Goal: Task Accomplishment & Management: Manage account settings

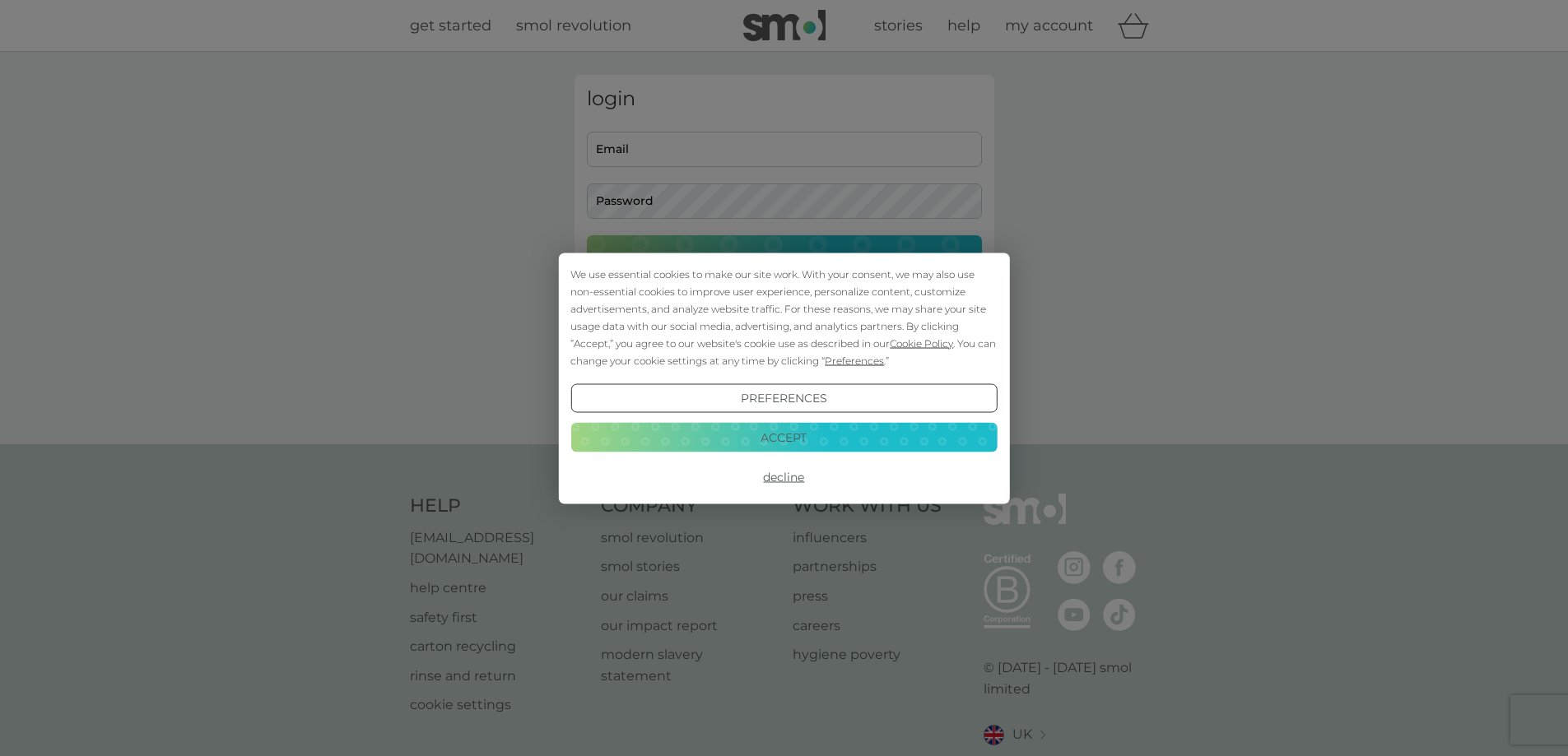
type input "[PERSON_NAME][EMAIL_ADDRESS][DOMAIN_NAME]"
click at [817, 433] on button "Accept" at bounding box center [784, 438] width 426 height 30
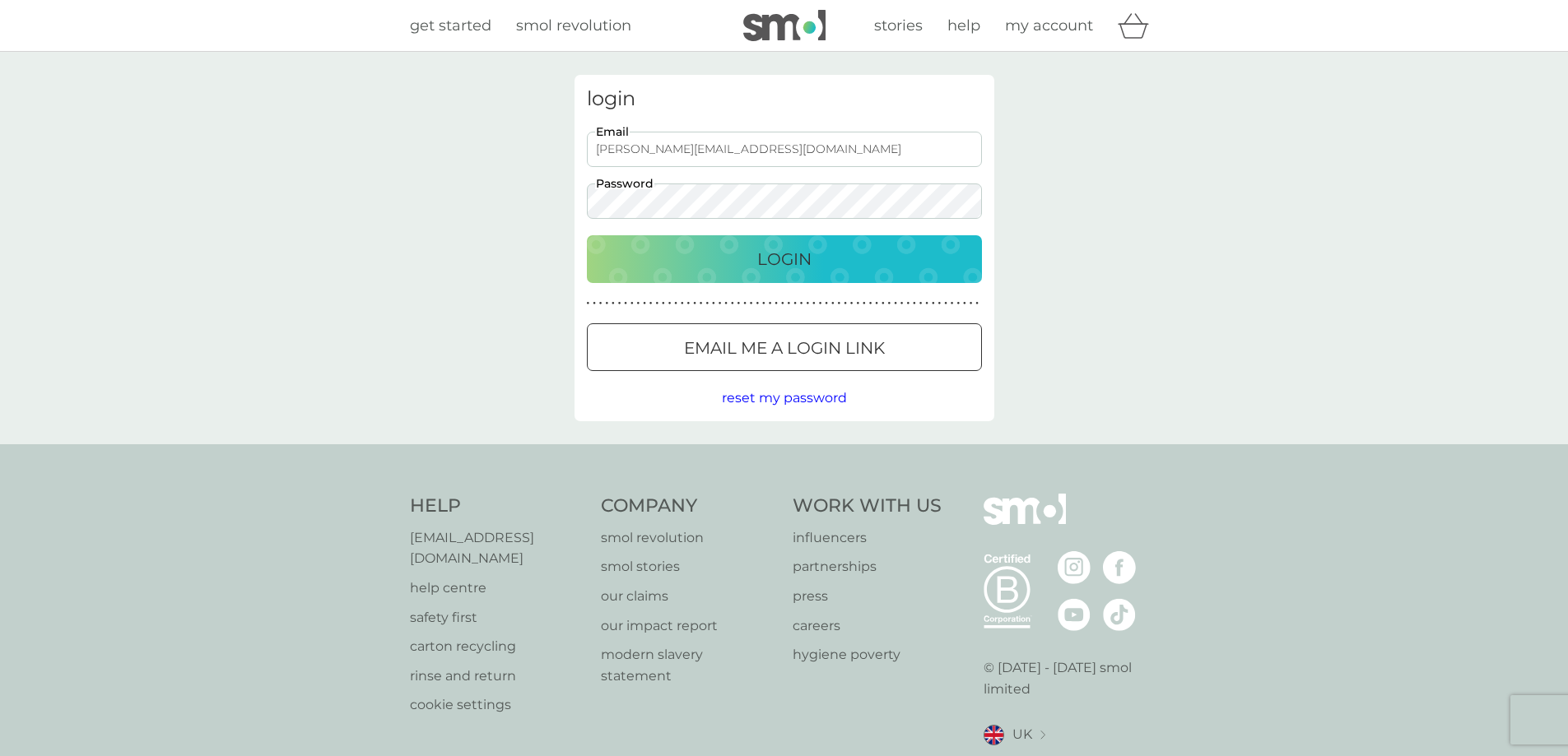
click at [799, 256] on p "Login" at bounding box center [784, 260] width 54 height 27
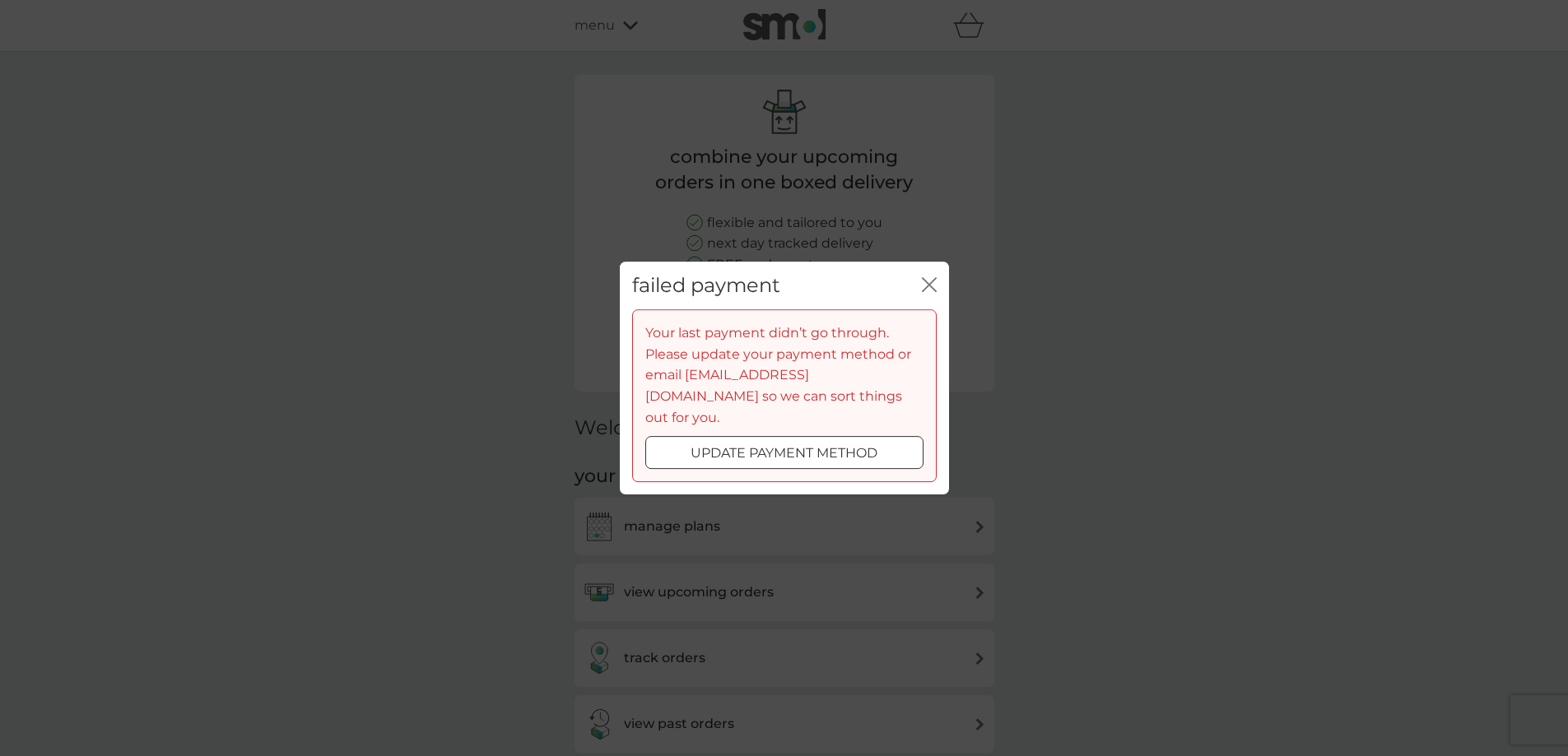
click at [927, 282] on div "failed payment close" at bounding box center [784, 286] width 329 height 48
click at [928, 292] on icon "close" at bounding box center [929, 285] width 15 height 15
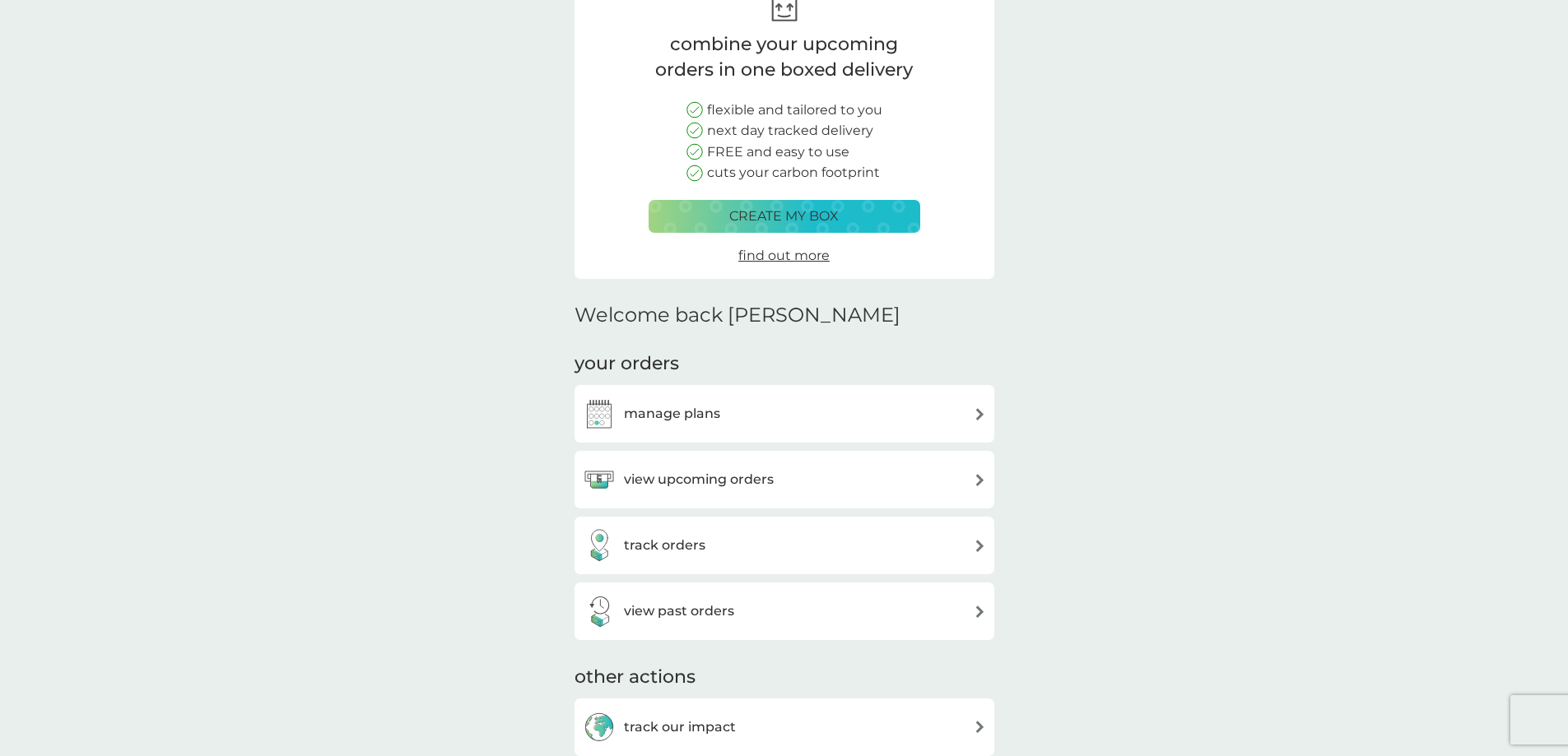
scroll to position [165, 0]
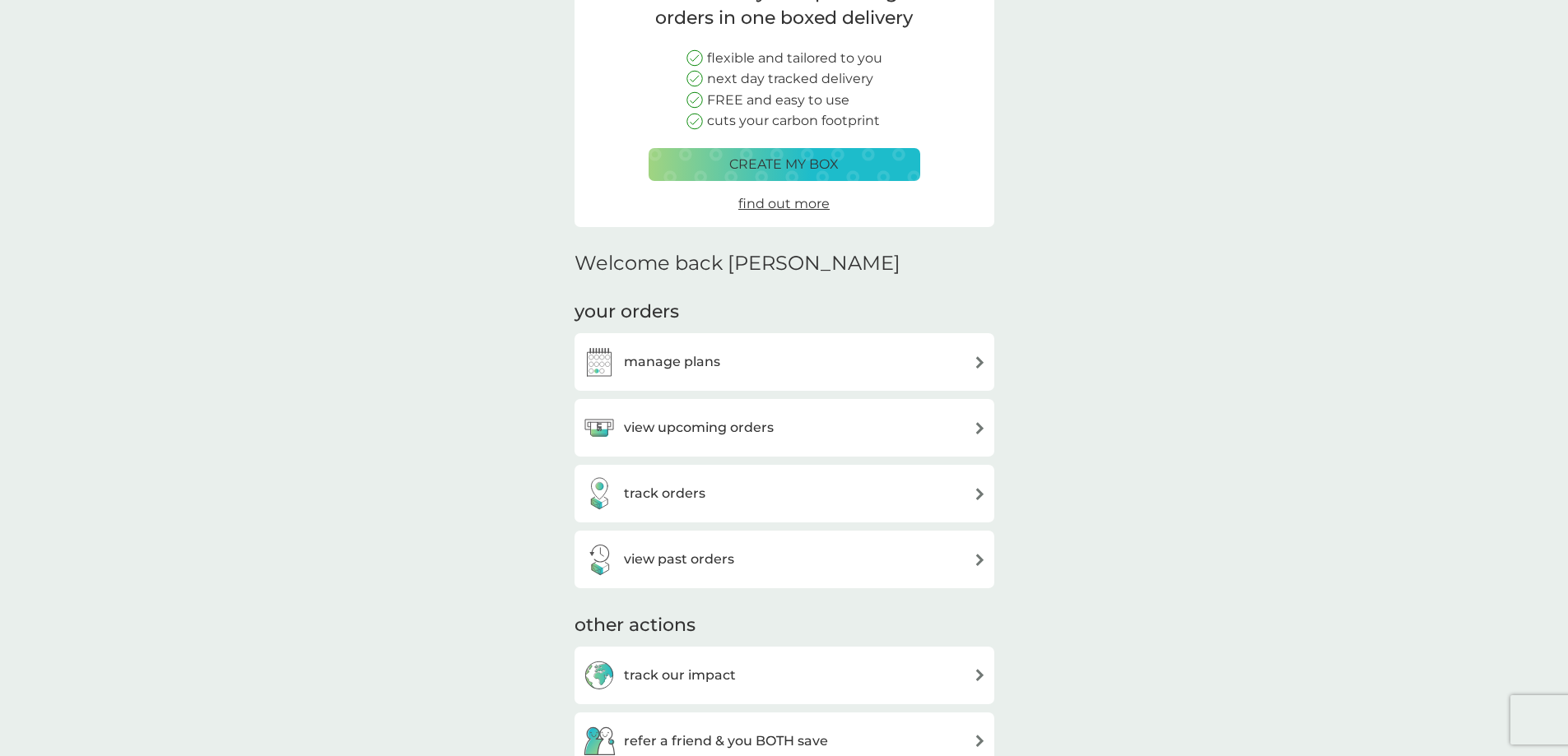
click at [817, 433] on div "view upcoming orders" at bounding box center [784, 428] width 403 height 33
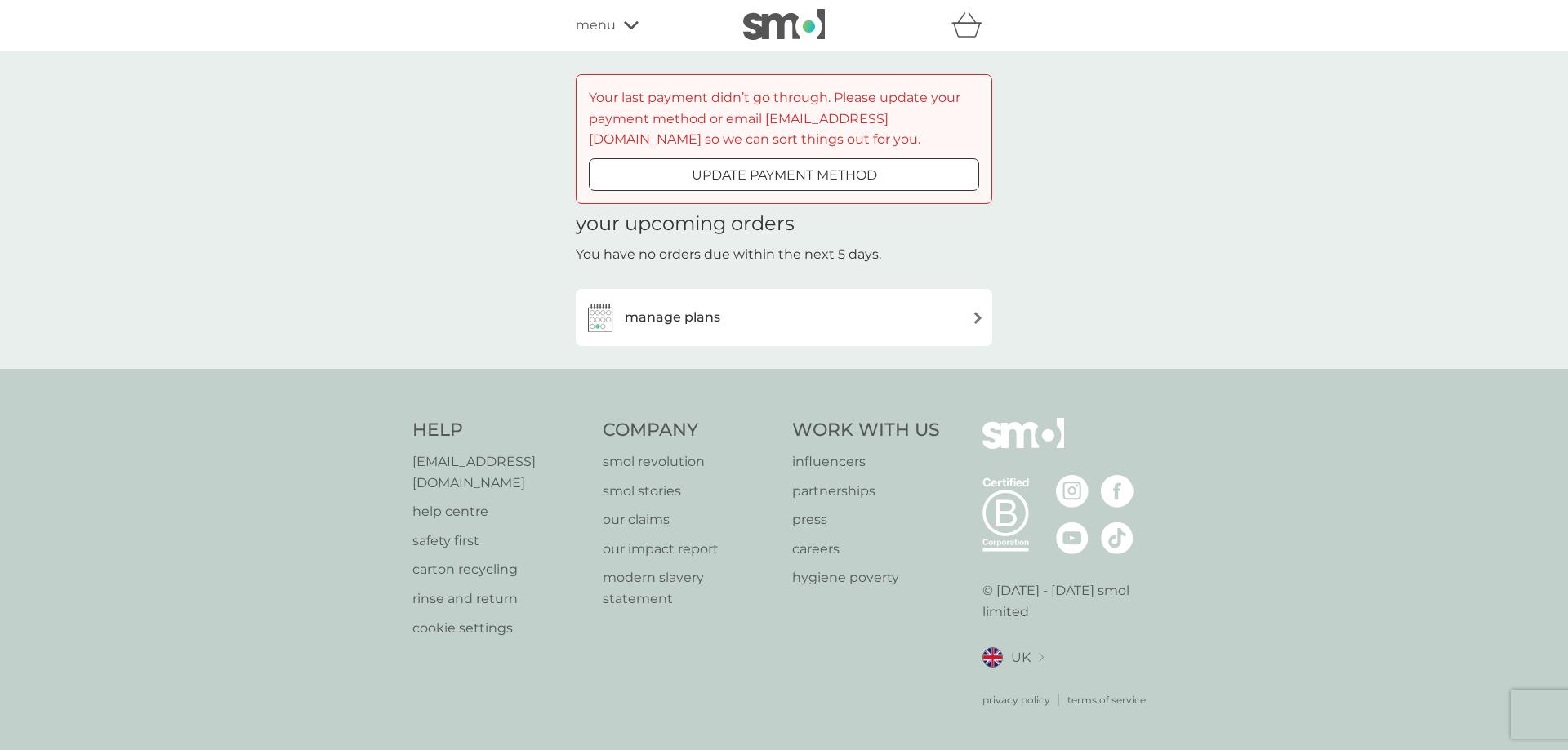
click at [820, 323] on div "manage plans" at bounding box center [784, 318] width 400 height 33
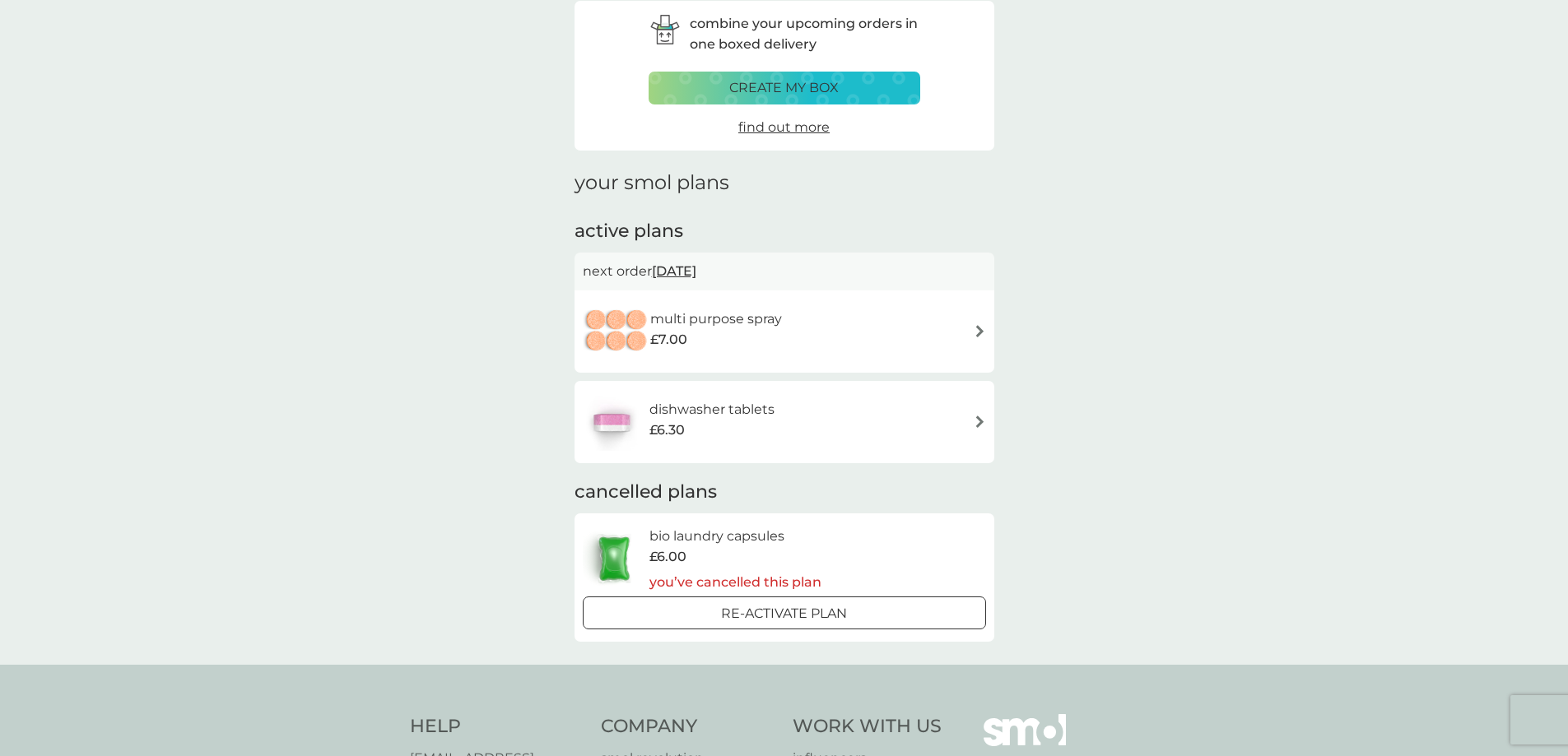
scroll to position [247, 0]
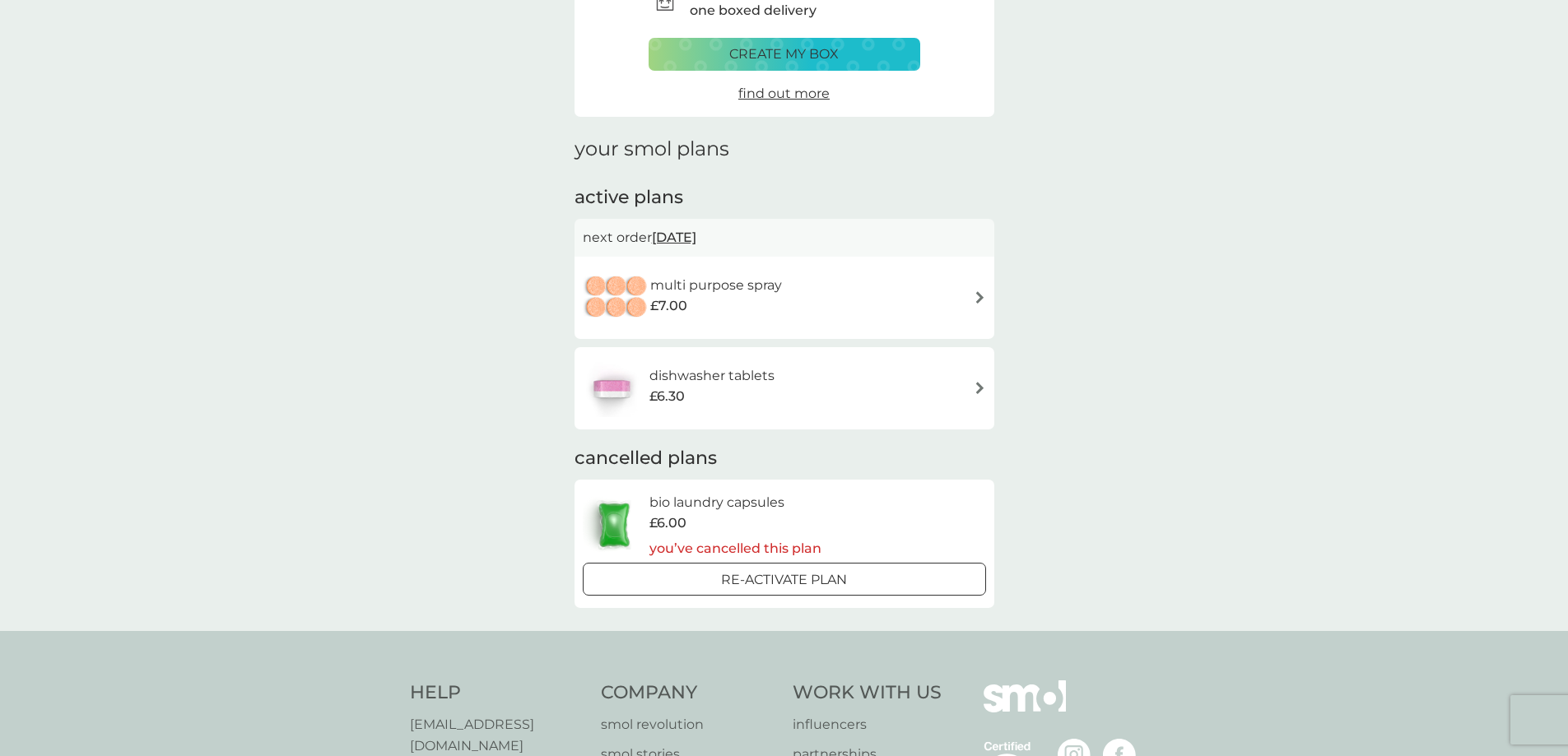
click at [839, 292] on div "multi purpose spray £7.00" at bounding box center [784, 297] width 403 height 57
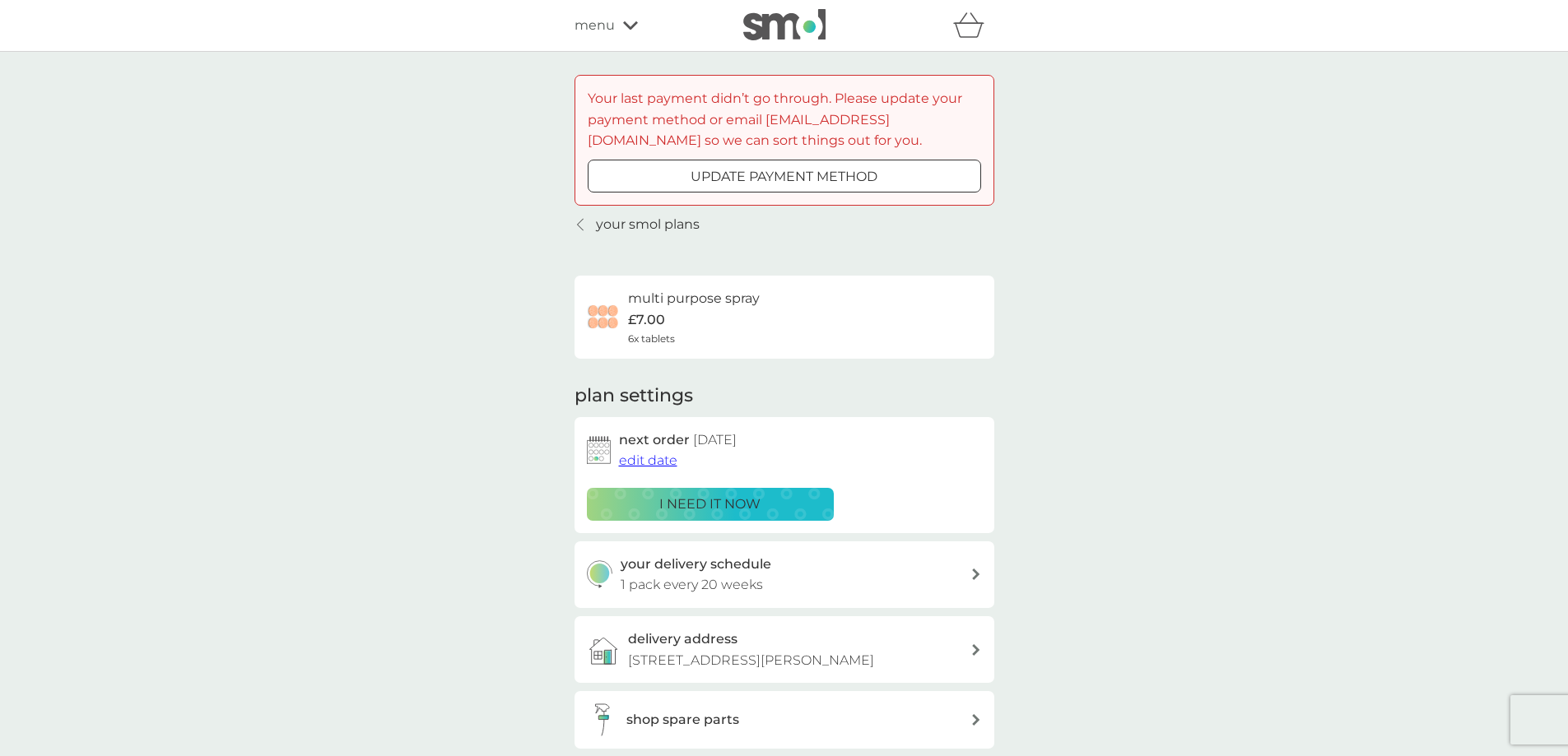
click at [794, 168] on div at bounding box center [784, 177] width 59 height 17
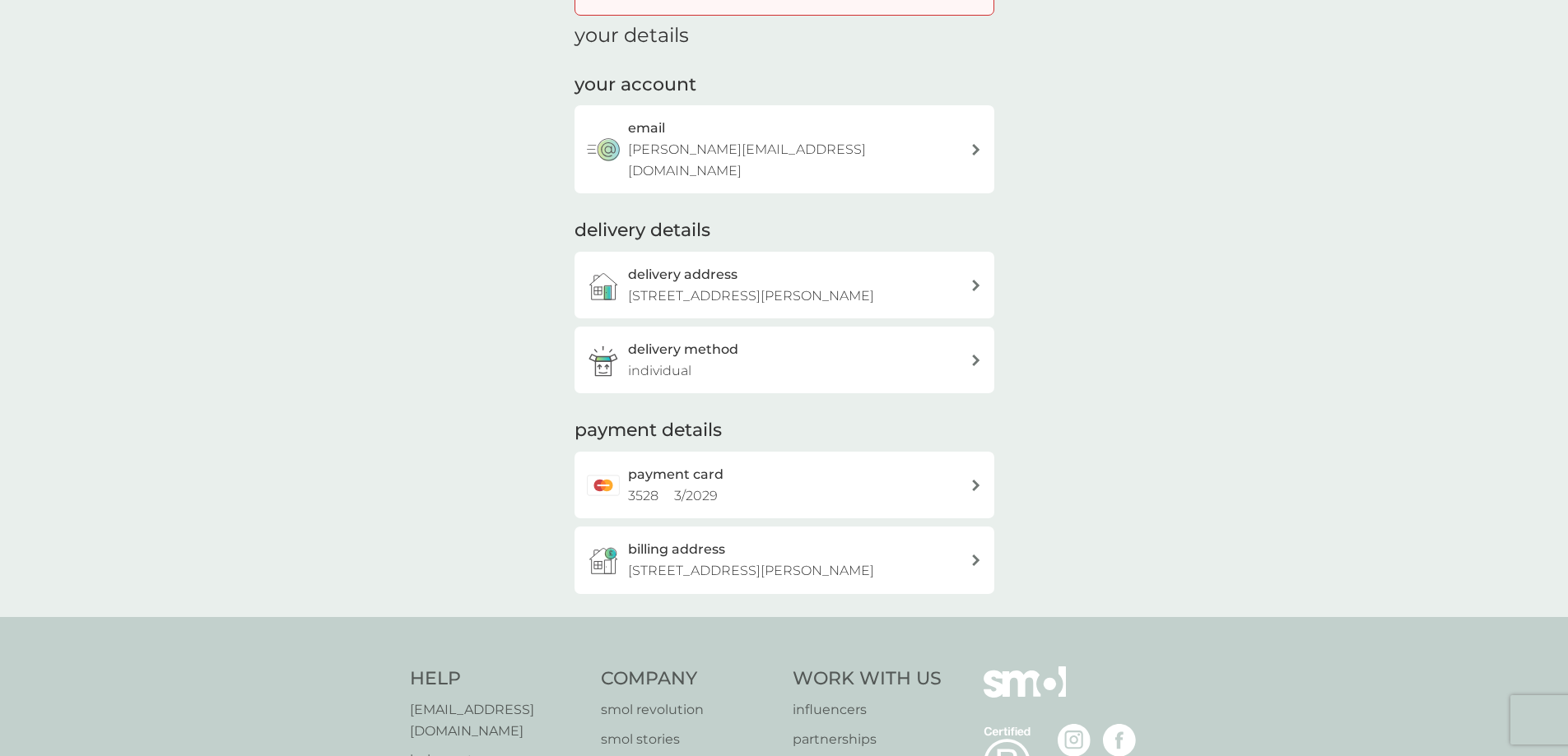
scroll to position [165, 0]
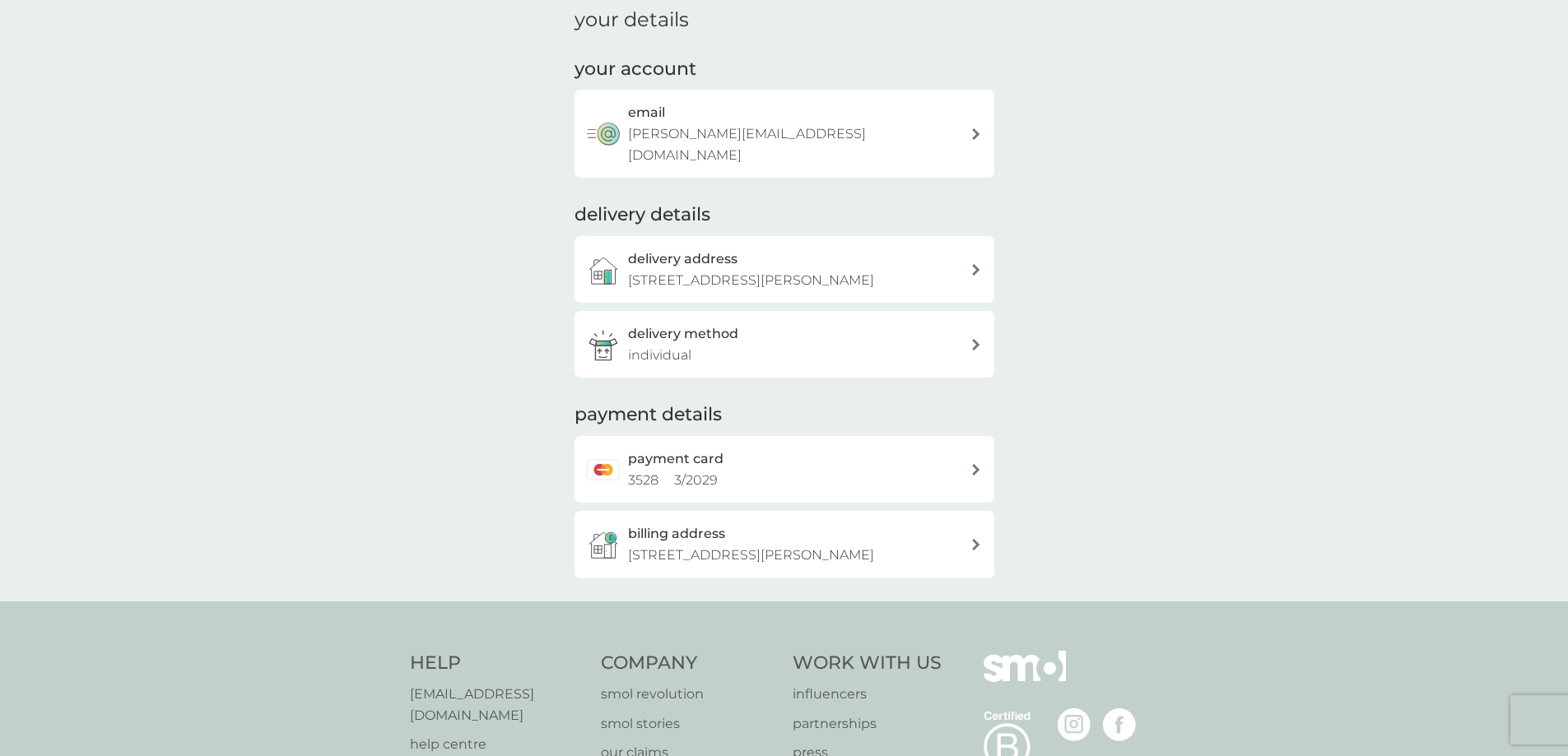
click at [801, 466] on div "payment card 3528 3 / 2029" at bounding box center [799, 470] width 342 height 42
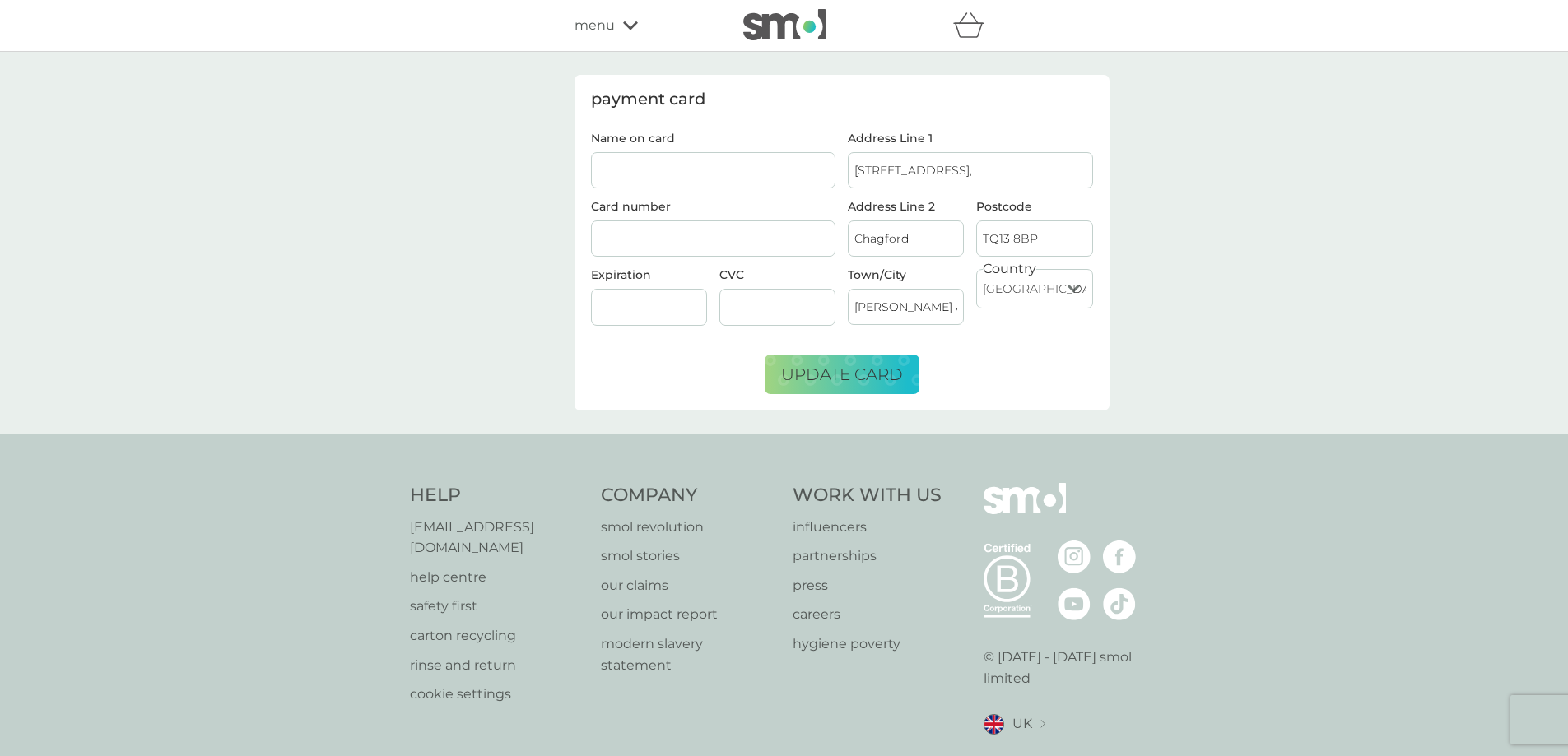
click at [684, 167] on input "Name on card" at bounding box center [714, 170] width 246 height 36
type input "[PERSON_NAME]"
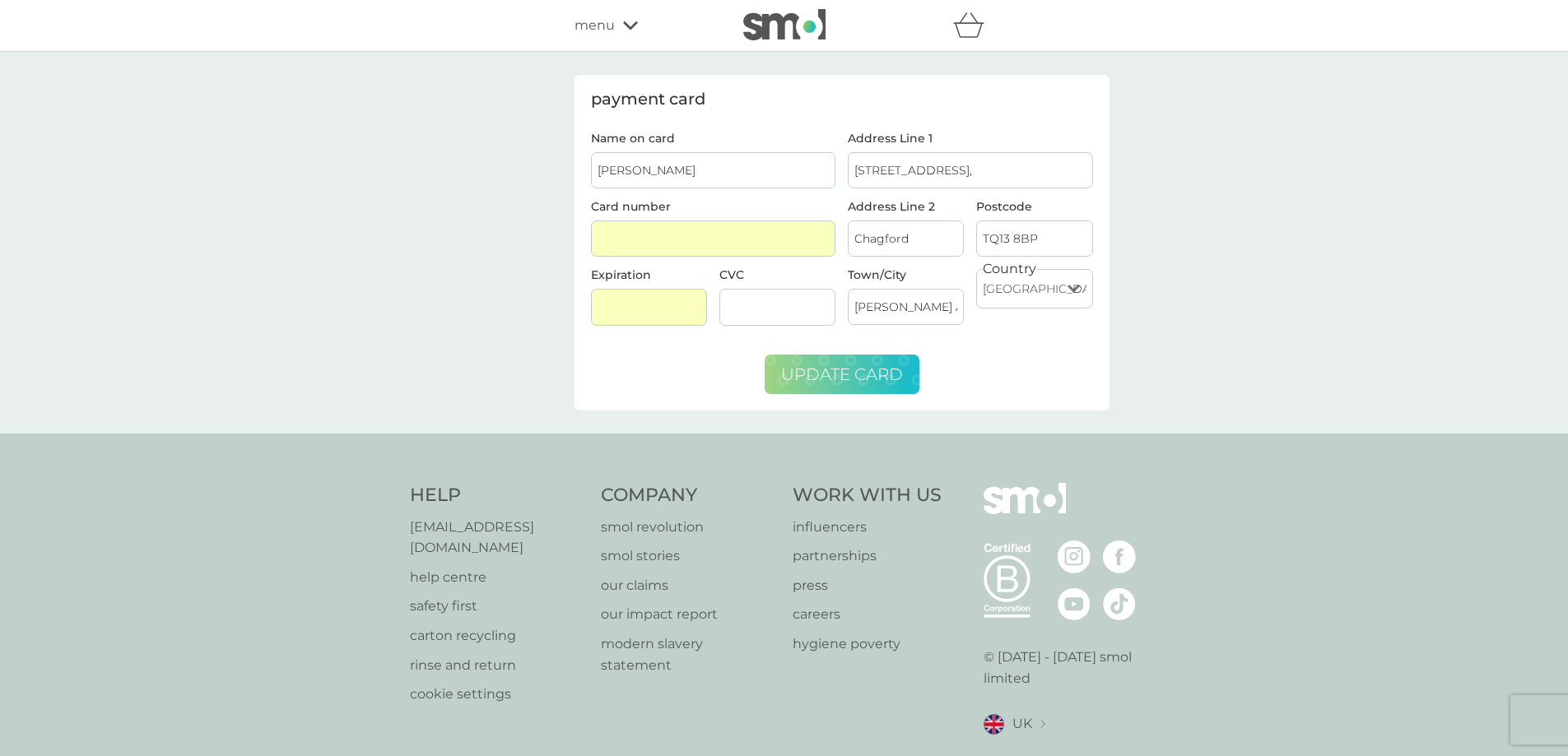
click at [865, 366] on span "update card" at bounding box center [842, 375] width 122 height 20
